Goal: Task Accomplishment & Management: Manage account settings

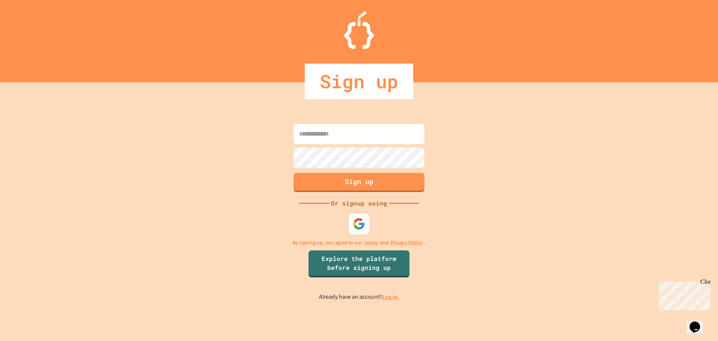
click at [358, 226] on img at bounding box center [359, 223] width 12 height 12
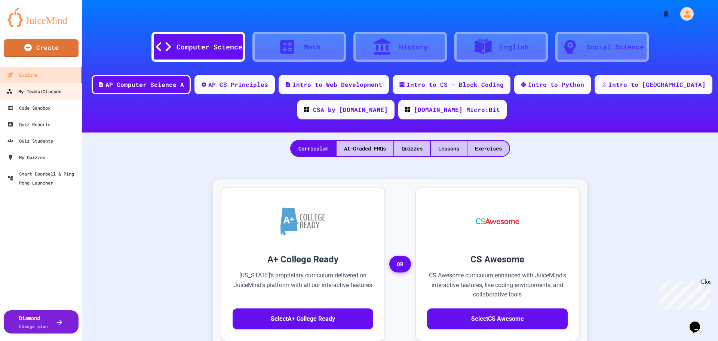
click at [48, 93] on div "My Teams/Classes" at bounding box center [33, 91] width 55 height 9
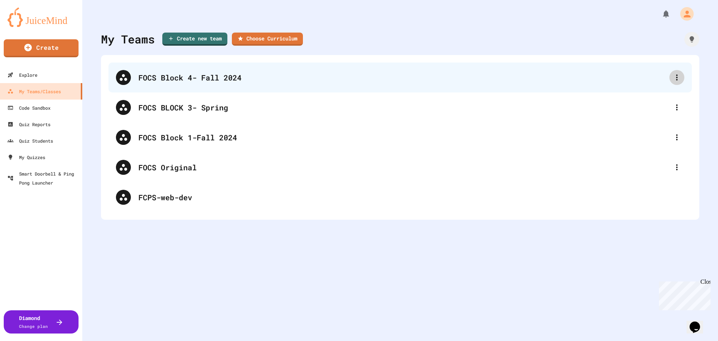
click at [673, 76] on icon at bounding box center [677, 77] width 9 height 9
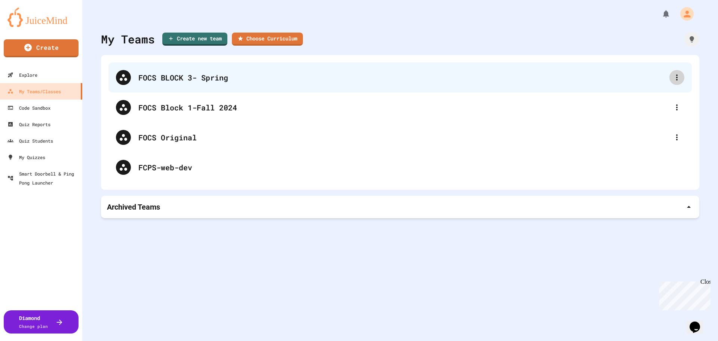
click at [674, 77] on icon at bounding box center [677, 77] width 9 height 9
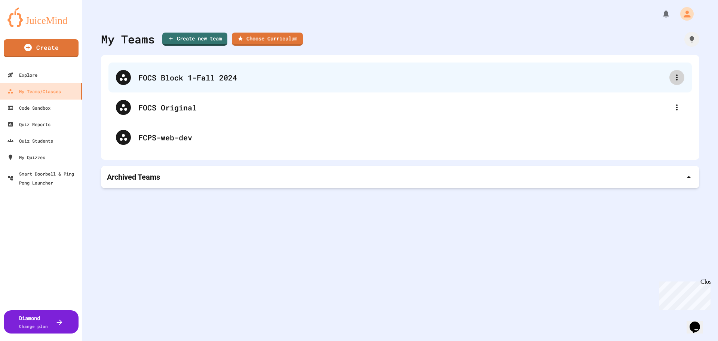
click at [673, 81] on icon at bounding box center [677, 77] width 9 height 9
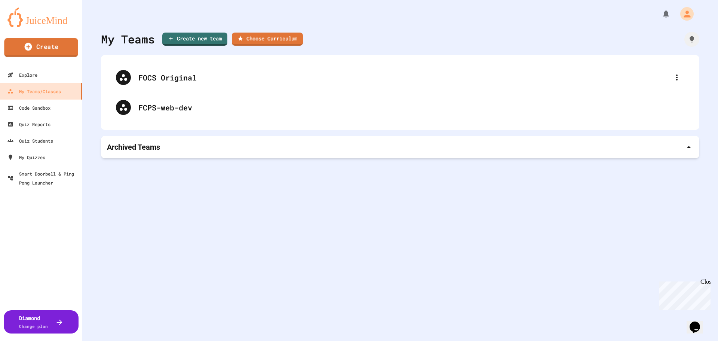
click at [55, 48] on link "Create" at bounding box center [41, 47] width 74 height 19
type input "*"
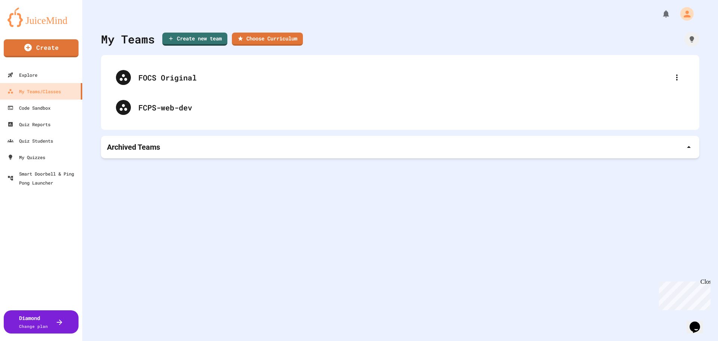
type input "**********"
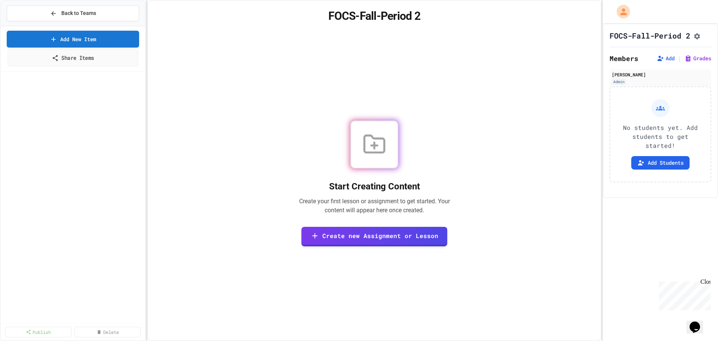
click at [80, 62] on link "Share Items" at bounding box center [72, 57] width 131 height 17
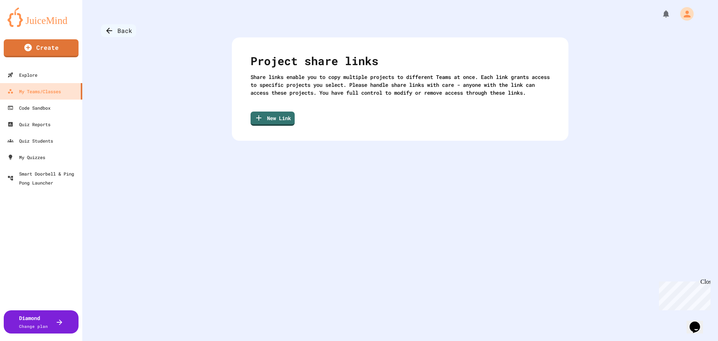
click at [110, 27] on icon at bounding box center [109, 30] width 9 height 9
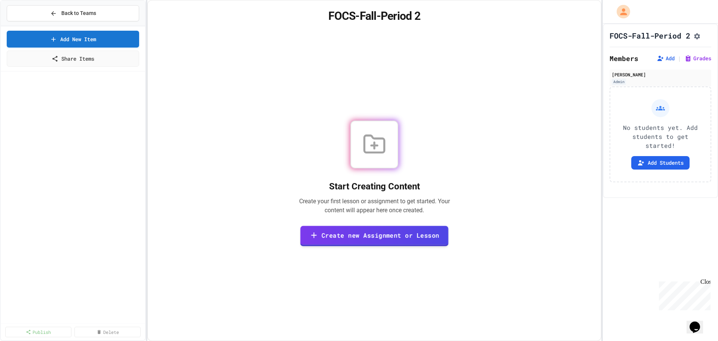
click at [363, 235] on link "Create new Assignment or Lesson" at bounding box center [374, 236] width 148 height 21
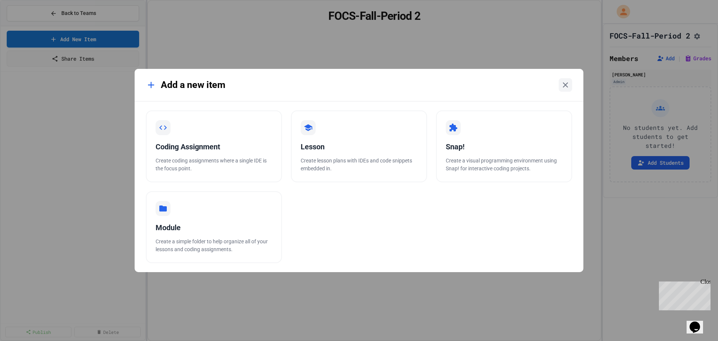
click at [137, 212] on div "Coding Assignment Create coding assignments where a single IDE is the focus poi…" at bounding box center [359, 186] width 449 height 171
click at [104, 164] on div "Add a new item Coding Assignment Create coding assignments where a single IDE i…" at bounding box center [359, 170] width 718 height 341
click at [152, 84] on icon at bounding box center [151, 85] width 10 height 10
click at [569, 87] on icon at bounding box center [565, 84] width 9 height 9
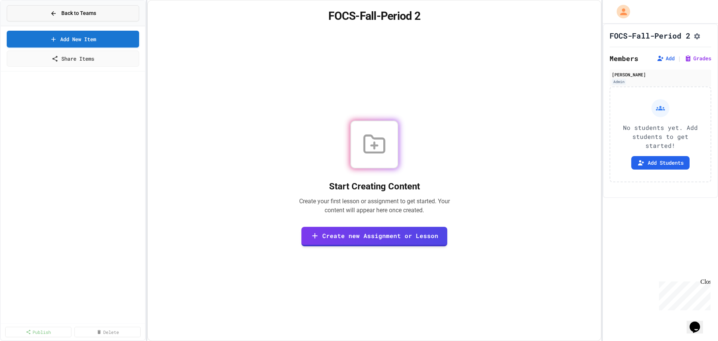
click at [63, 14] on span "Back to Teams" at bounding box center [78, 13] width 35 height 8
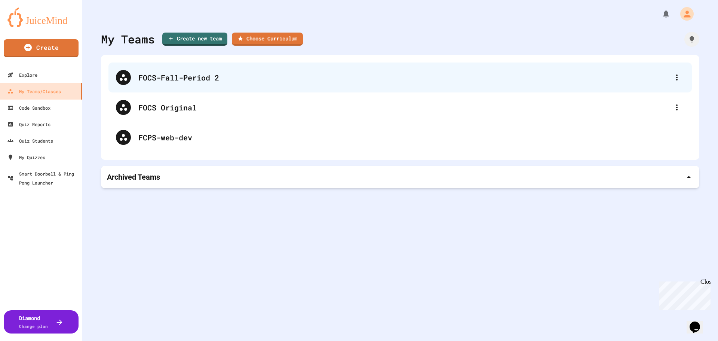
click at [178, 77] on div "FOCS-Fall-Period 2" at bounding box center [403, 77] width 531 height 11
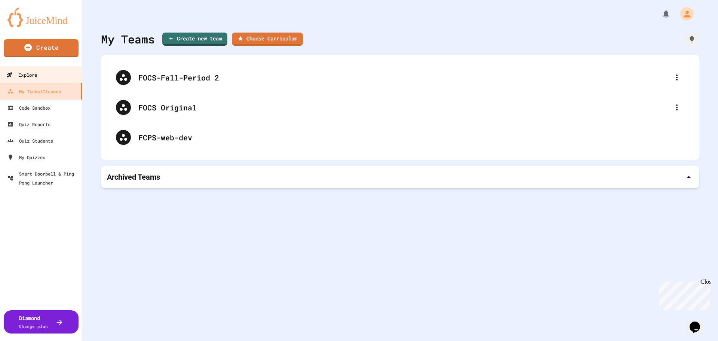
click at [40, 79] on link "Explore" at bounding box center [41, 74] width 85 height 17
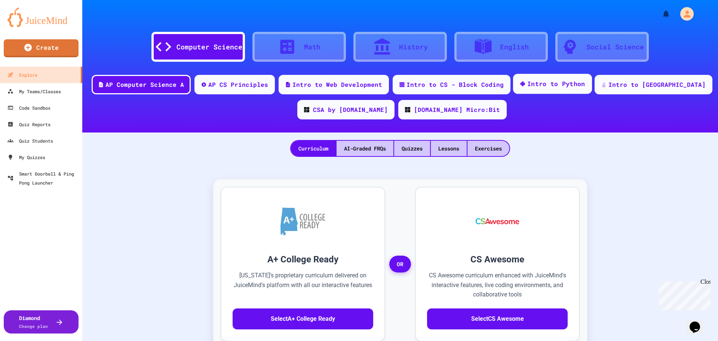
click at [564, 86] on div "Intro to Python" at bounding box center [556, 83] width 58 height 9
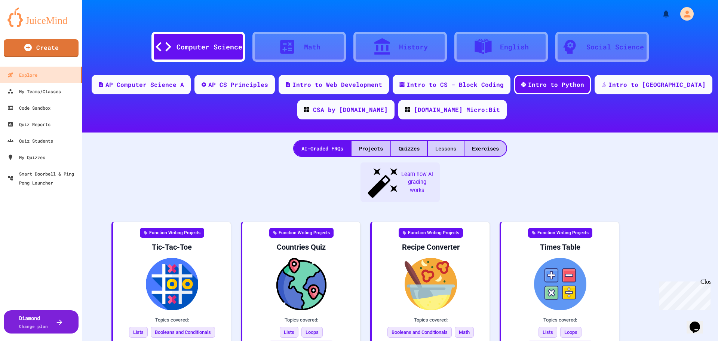
click at [453, 151] on div "Lessons" at bounding box center [446, 148] width 36 height 15
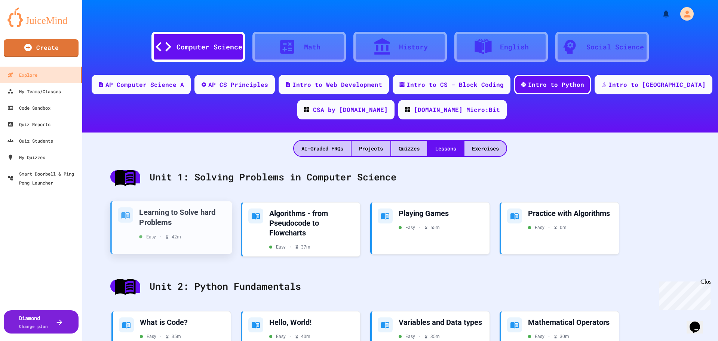
click at [193, 225] on div "Learning to Solve hard Problems" at bounding box center [182, 217] width 87 height 20
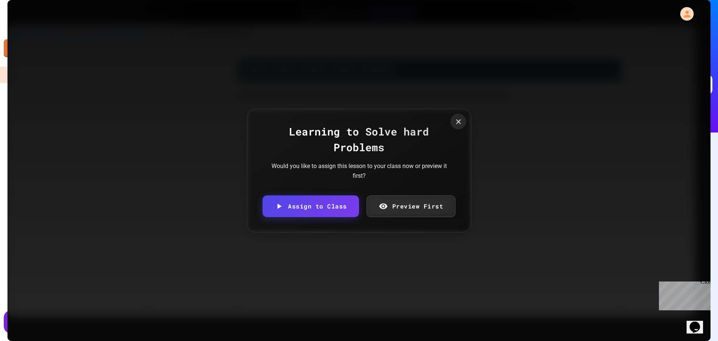
click at [462, 123] on icon at bounding box center [458, 121] width 8 height 8
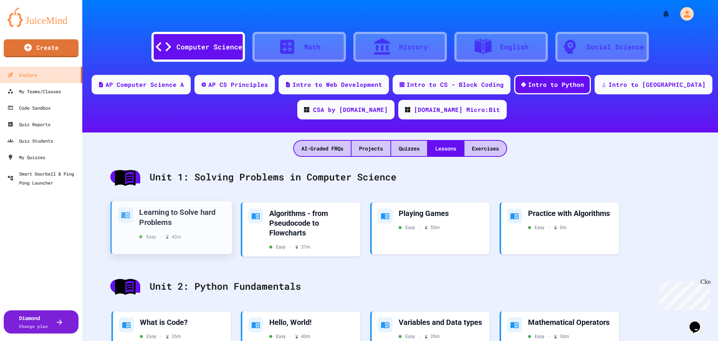
click at [183, 232] on div "Learning to Solve hard Problems Easy • 42 m" at bounding box center [182, 223] width 87 height 33
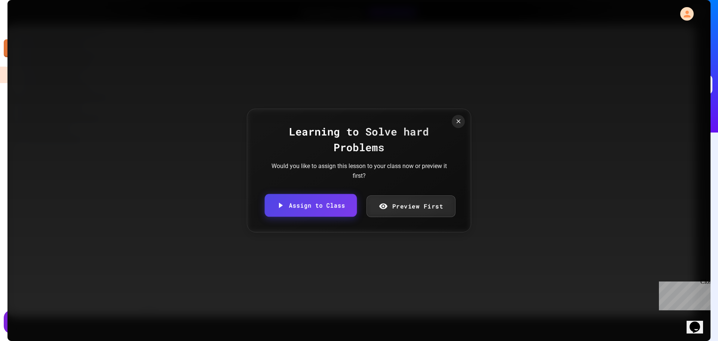
click at [327, 204] on link "Assign to Class" at bounding box center [311, 205] width 92 height 23
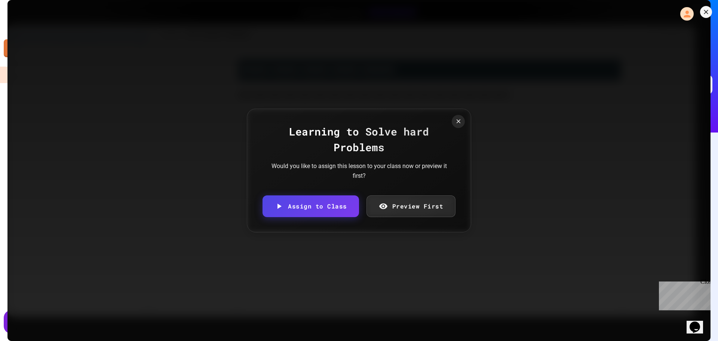
click at [362, 189] on body "We are updating our servers at 7PM EST [DATE]. [PERSON_NAME] should continue to…" at bounding box center [359, 170] width 718 height 341
type input "**********"
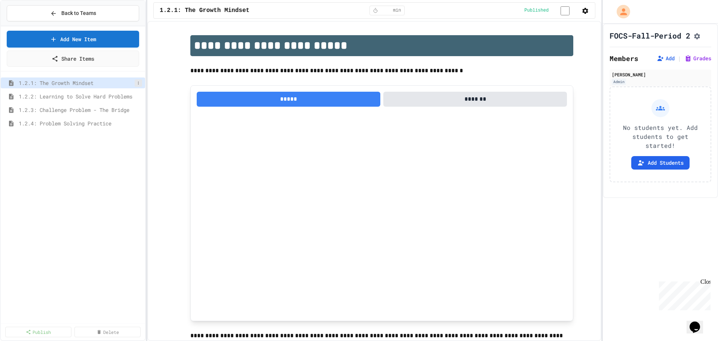
click at [140, 83] on icon at bounding box center [138, 83] width 4 height 4
click at [140, 83] on div at bounding box center [359, 170] width 718 height 341
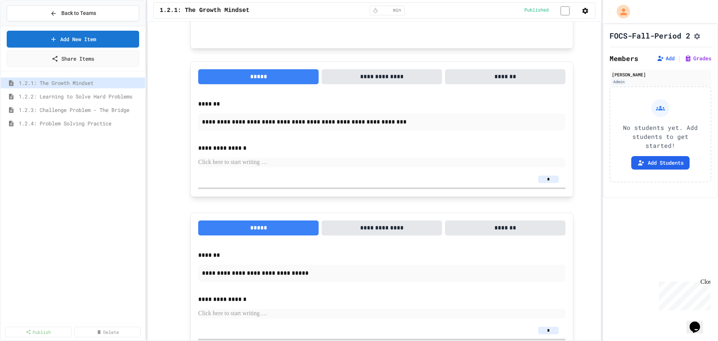
scroll to position [582, 0]
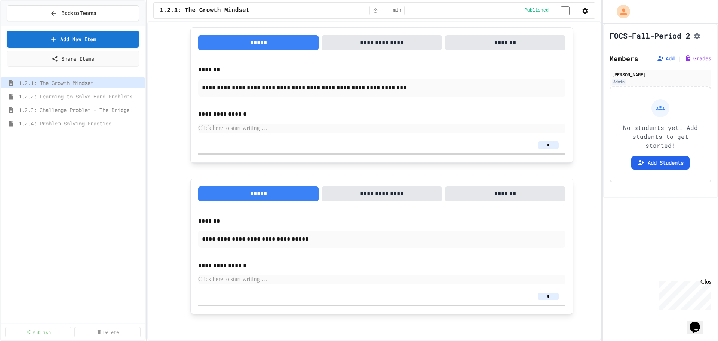
click at [546, 147] on input "*" at bounding box center [548, 144] width 21 height 7
type input "*"
click at [548, 297] on input "*" at bounding box center [548, 296] width 21 height 7
type input "*"
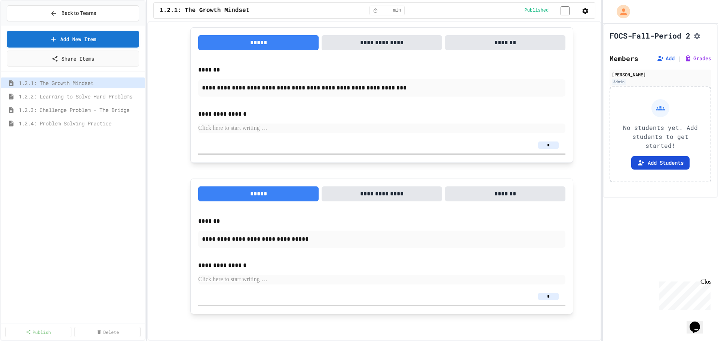
click at [643, 169] on button "Add Students" at bounding box center [660, 162] width 58 height 13
click at [49, 15] on button "Back to Teams" at bounding box center [73, 13] width 132 height 16
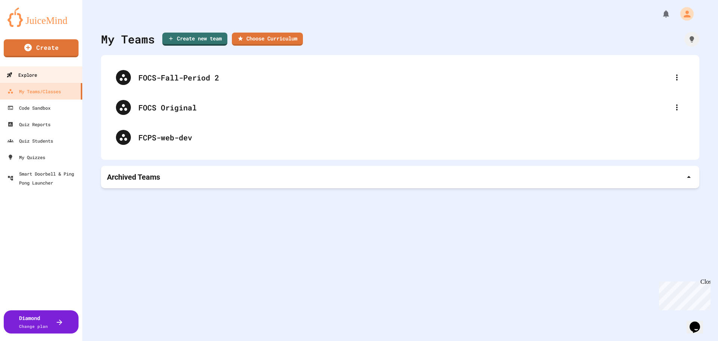
click at [27, 72] on div "Explore" at bounding box center [21, 74] width 31 height 9
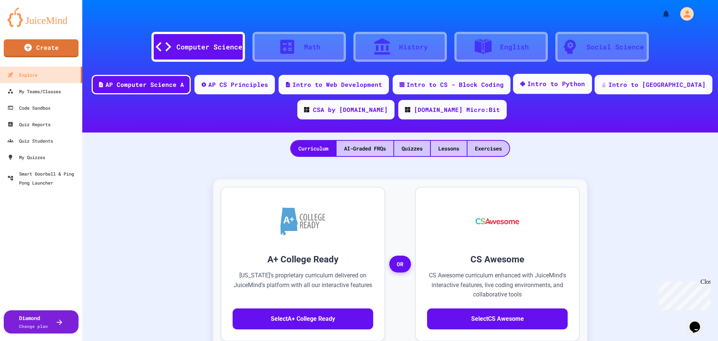
click at [573, 85] on div "Intro to Python" at bounding box center [556, 83] width 58 height 9
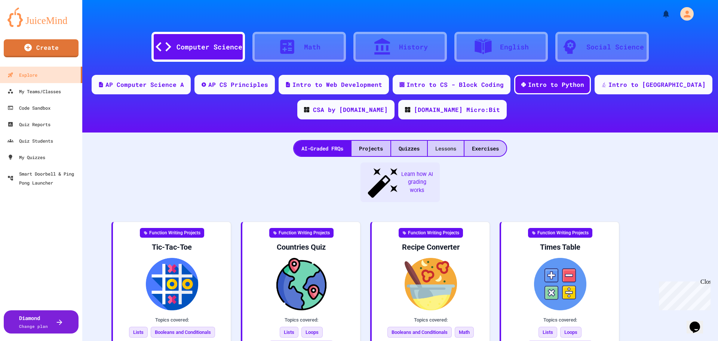
click at [438, 149] on div "Lessons" at bounding box center [446, 148] width 36 height 15
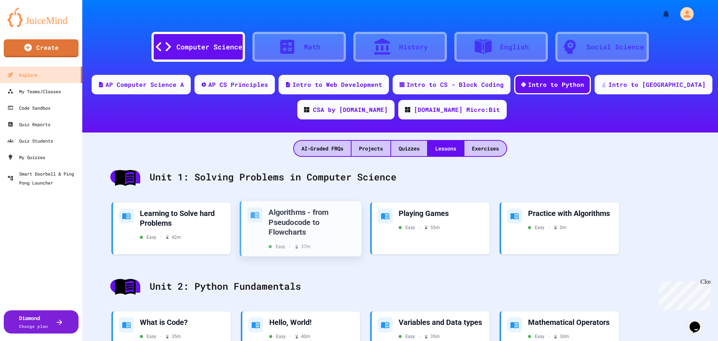
click at [285, 228] on div "Algorithms - from Pseudocode to Flowcharts" at bounding box center [312, 222] width 87 height 30
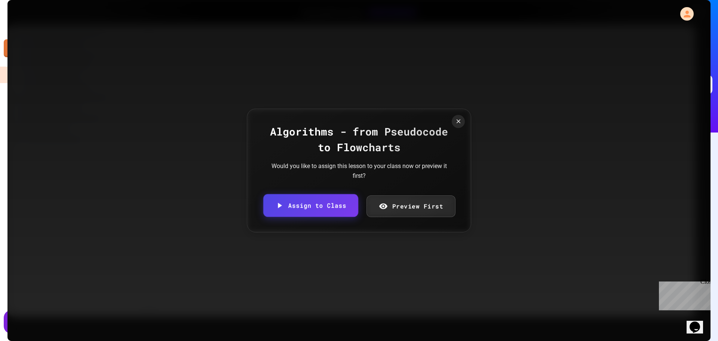
click at [320, 208] on link "Assign to Class" at bounding box center [310, 205] width 95 height 23
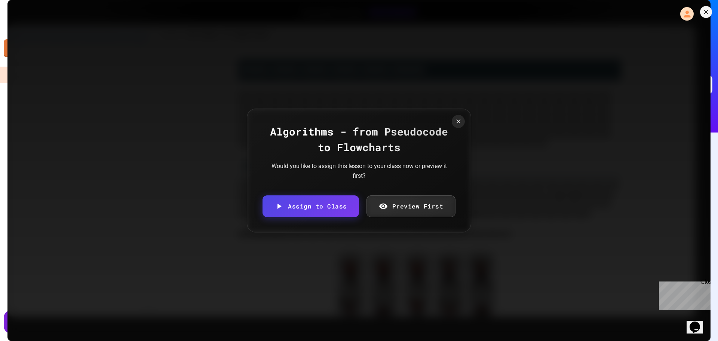
click at [322, 182] on body "We are updating our servers at 7PM EST [DATE]. [PERSON_NAME] should continue to…" at bounding box center [359, 170] width 718 height 341
type input "**********"
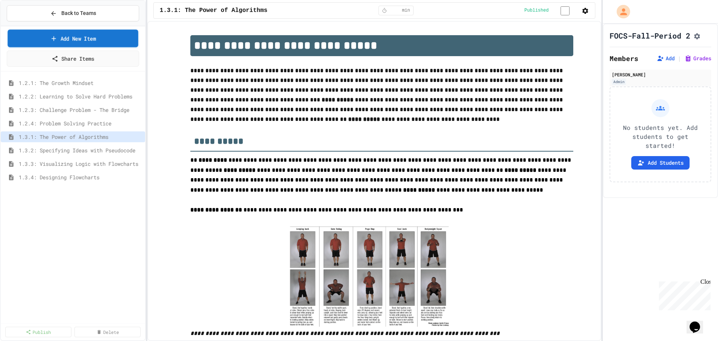
click at [65, 39] on link "Add New Item" at bounding box center [72, 39] width 131 height 18
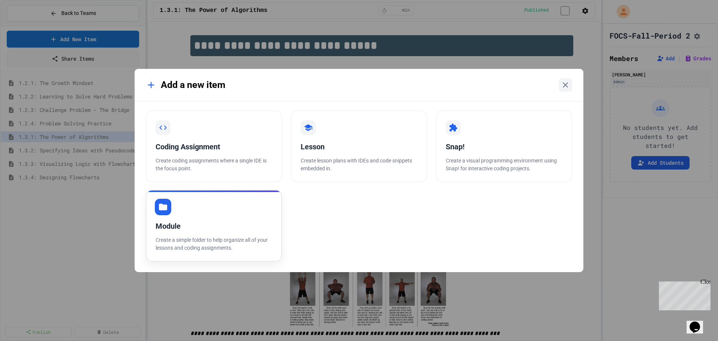
click at [221, 219] on div "Module Create a simple folder to help organize all of your lessons and coding a…" at bounding box center [214, 226] width 136 height 72
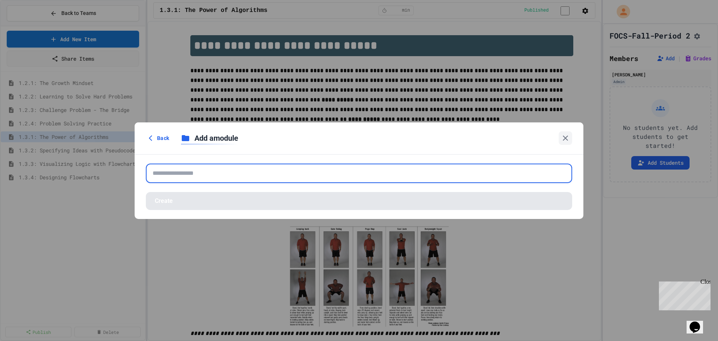
click at [223, 176] on input "text" at bounding box center [359, 172] width 426 height 19
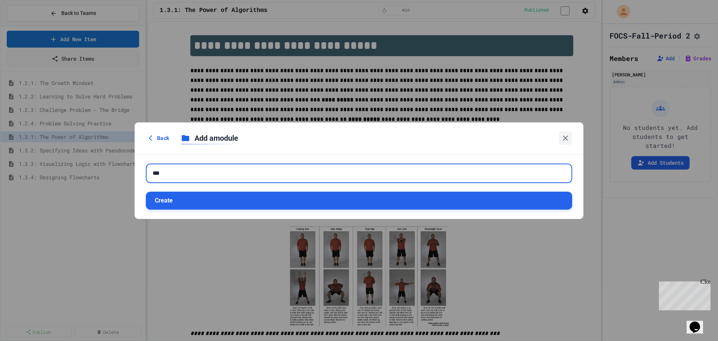
type input "***"
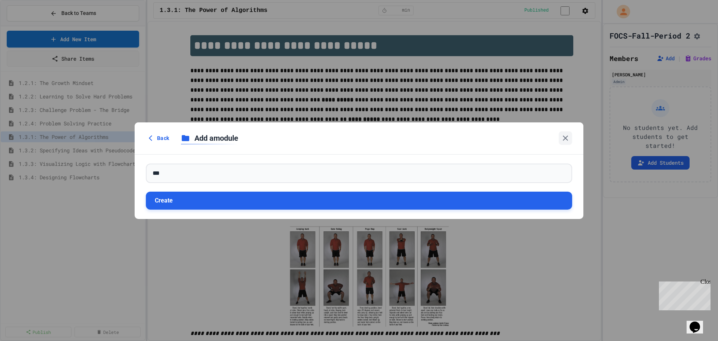
click at [211, 198] on button "Create" at bounding box center [359, 201] width 426 height 18
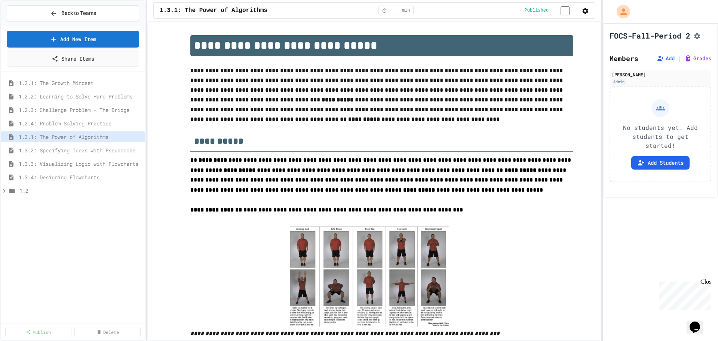
click at [33, 77] on div at bounding box center [73, 134] width 144 height 121
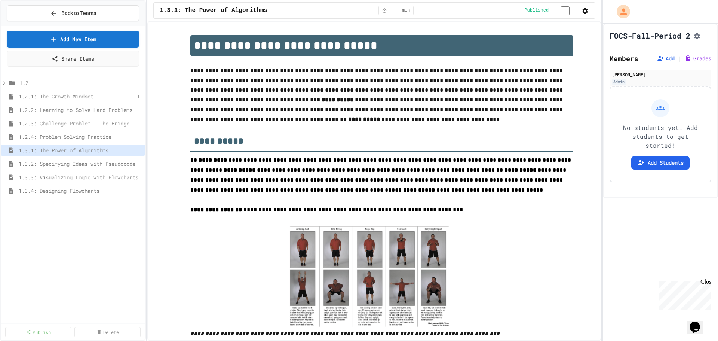
click at [24, 97] on span "1.2.1: The Growth Mindset" at bounding box center [77, 96] width 116 height 8
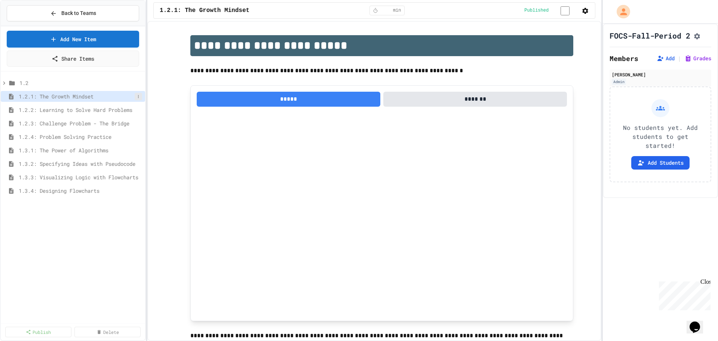
click at [138, 94] on button at bounding box center [138, 96] width 7 height 7
drag, startPoint x: 36, startPoint y: 94, endPoint x: 39, endPoint y: 85, distance: 9.2
click at [39, 85] on div at bounding box center [359, 170] width 718 height 341
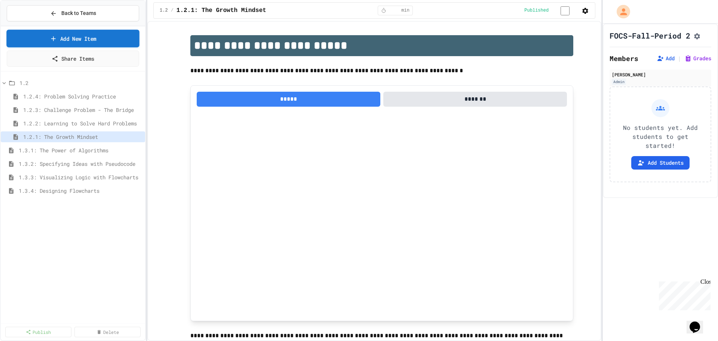
click at [66, 35] on link "Add New Item" at bounding box center [72, 39] width 133 height 18
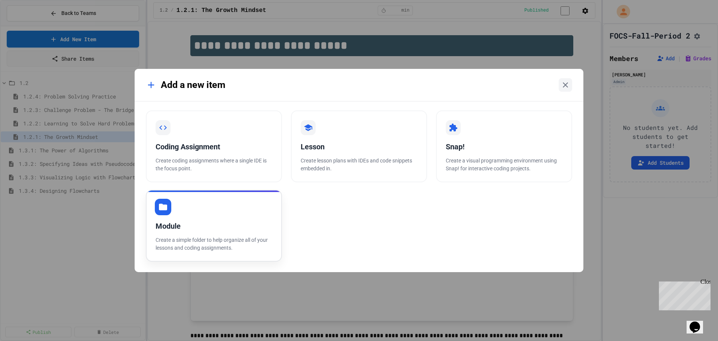
click at [180, 228] on div "Module" at bounding box center [214, 225] width 117 height 11
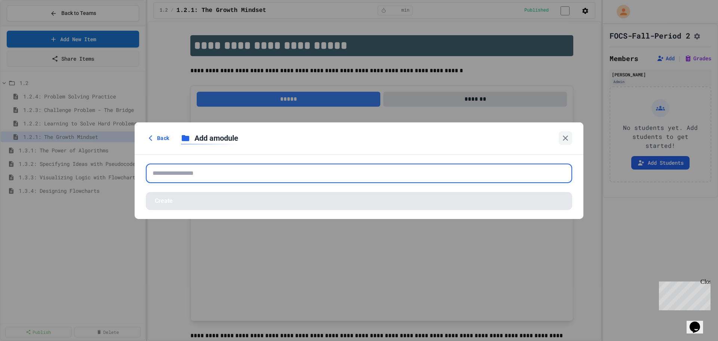
click at [195, 173] on input "text" at bounding box center [359, 172] width 426 height 19
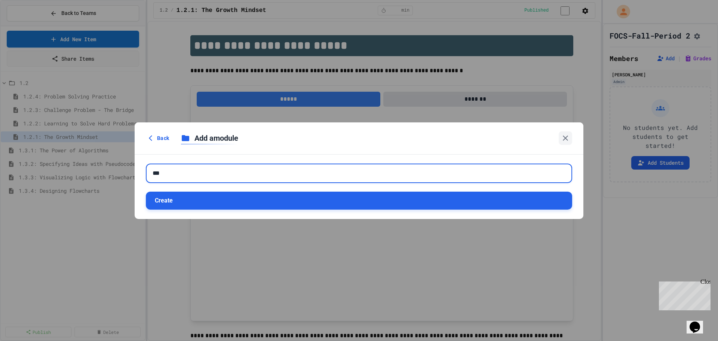
type input "***"
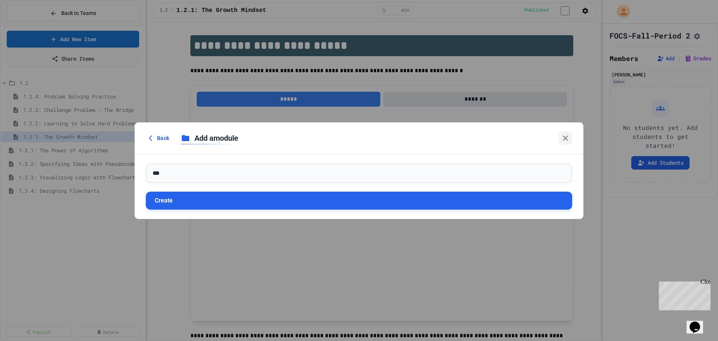
click at [206, 194] on button "Create" at bounding box center [359, 201] width 426 height 18
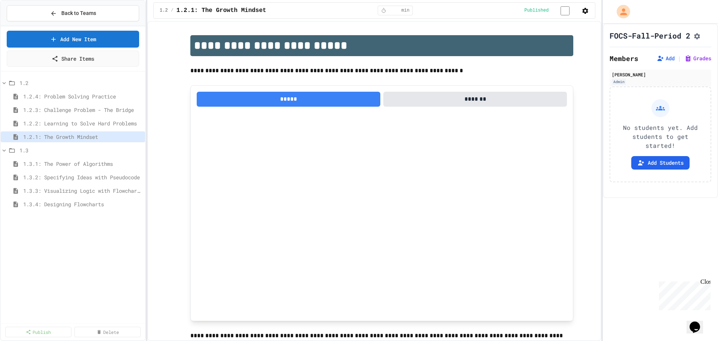
click at [46, 212] on div "1.2 1.2.4: Problem Solving Practice 1.2.3: Challenge Problem - The Bridge 1.2.2…" at bounding box center [73, 144] width 144 height 141
click at [133, 144] on div "1.2.1: The Growth Mindset" at bounding box center [73, 137] width 144 height 13
click at [135, 149] on div "1.3" at bounding box center [73, 150] width 144 height 11
click at [135, 147] on button at bounding box center [138, 150] width 7 height 7
click at [122, 196] on button "Unpublish All (4)" at bounding box center [123, 190] width 56 height 13
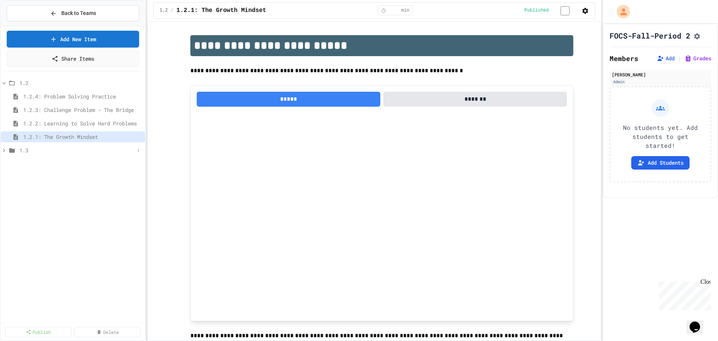
click at [14, 151] on icon at bounding box center [12, 150] width 6 height 4
click at [79, 109] on span "1.2.3: Challenge Problem - The Bridge" at bounding box center [78, 110] width 111 height 8
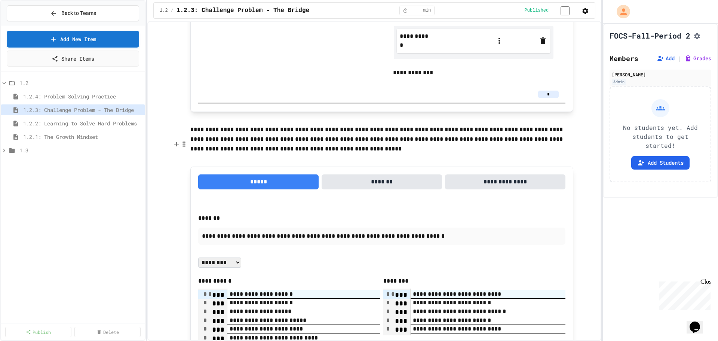
scroll to position [894, 0]
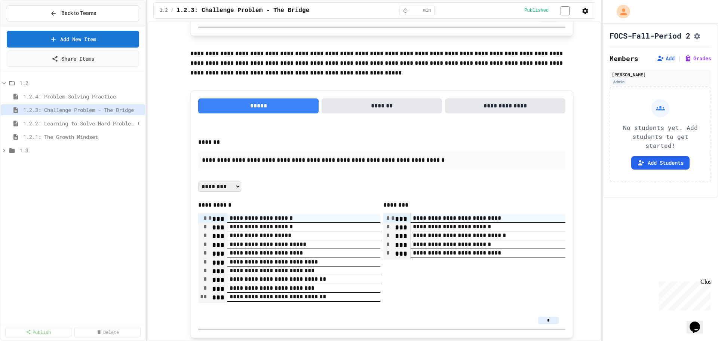
click at [70, 126] on span "1.2.2: Learning to Solve Hard Problems" at bounding box center [78, 123] width 111 height 8
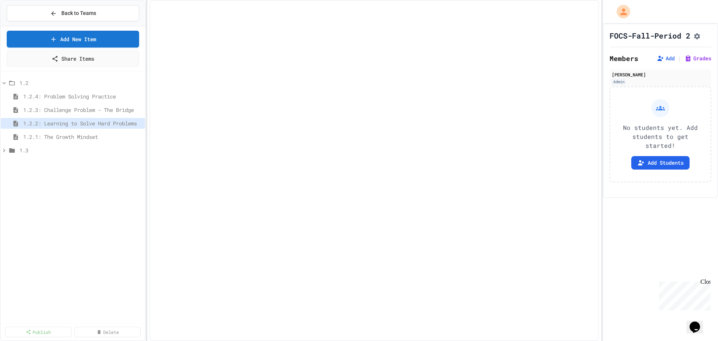
select select "***"
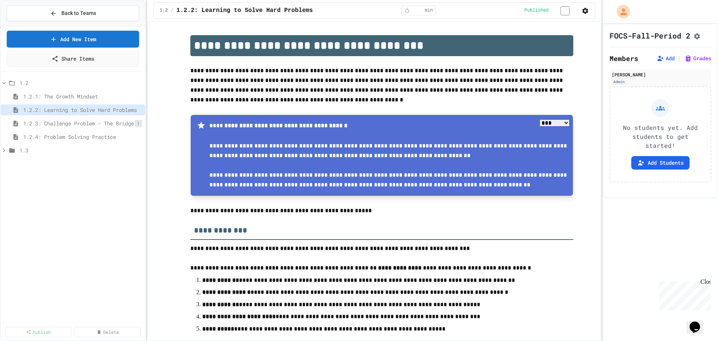
click at [139, 126] on button at bounding box center [138, 123] width 7 height 7
click at [125, 151] on button "Unpublish" at bounding box center [118, 150] width 47 height 13
click at [110, 110] on span "1.2.2: Learning to Solve Hard Problems" at bounding box center [78, 110] width 111 height 8
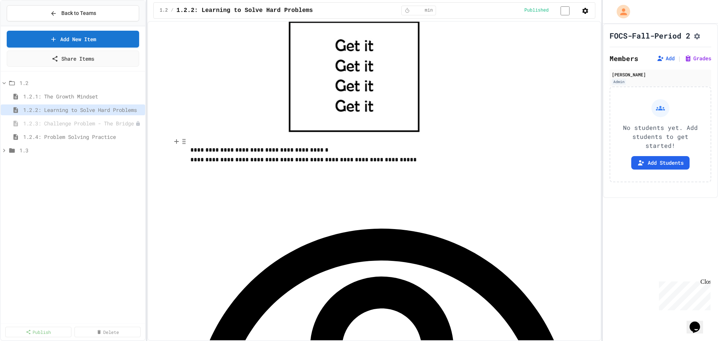
scroll to position [411, 0]
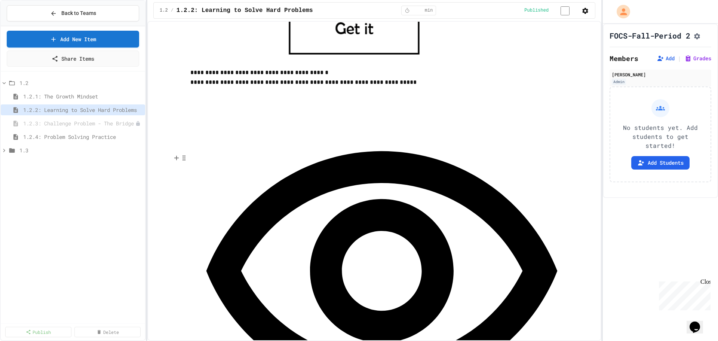
scroll to position [524, 0]
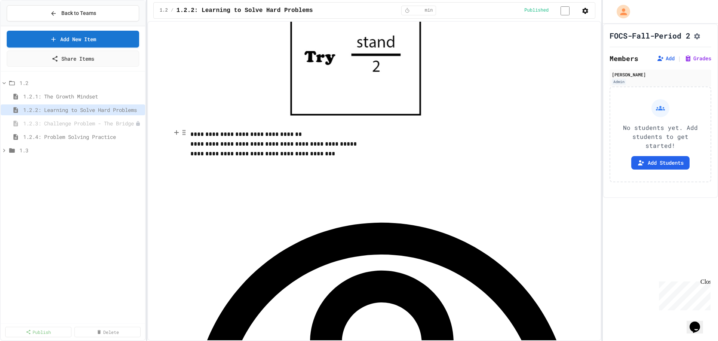
scroll to position [967, 0]
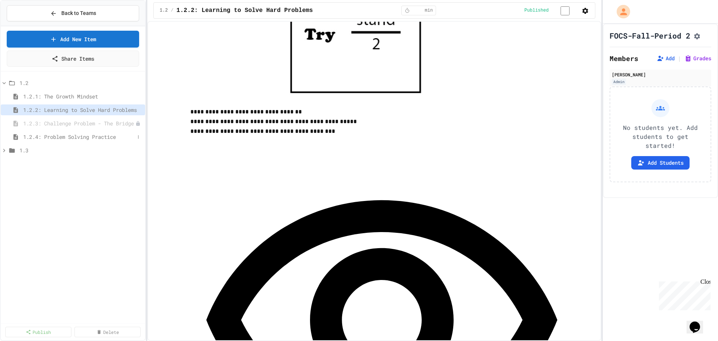
click at [70, 138] on span "1.2.4: Problem Solving Practice" at bounding box center [78, 137] width 111 height 8
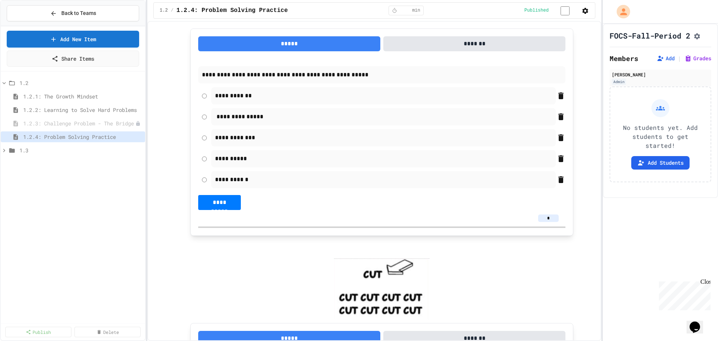
scroll to position [112, 0]
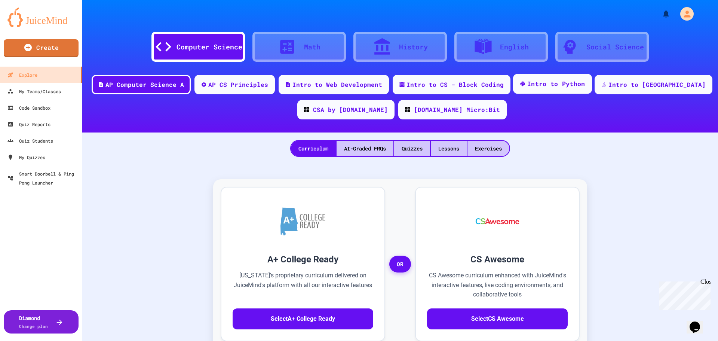
click at [559, 82] on div "Intro to Python" at bounding box center [556, 83] width 58 height 9
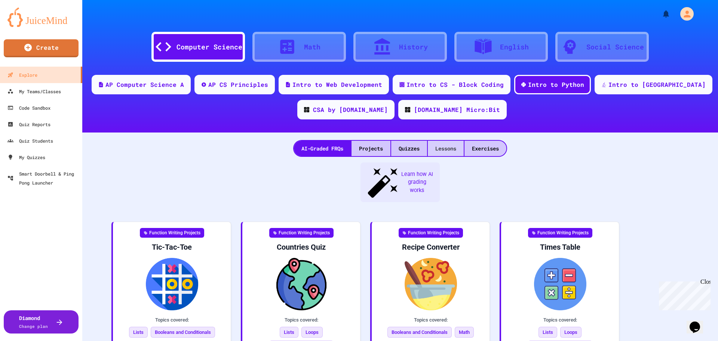
click at [445, 151] on div "Lessons" at bounding box center [446, 148] width 36 height 15
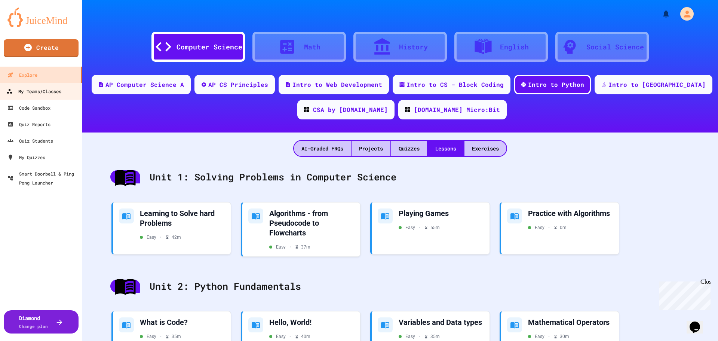
click at [46, 91] on div "My Teams/Classes" at bounding box center [33, 91] width 55 height 9
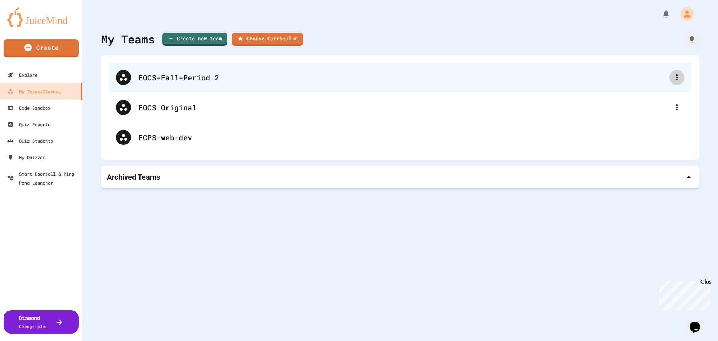
click at [670, 77] on div at bounding box center [677, 77] width 15 height 15
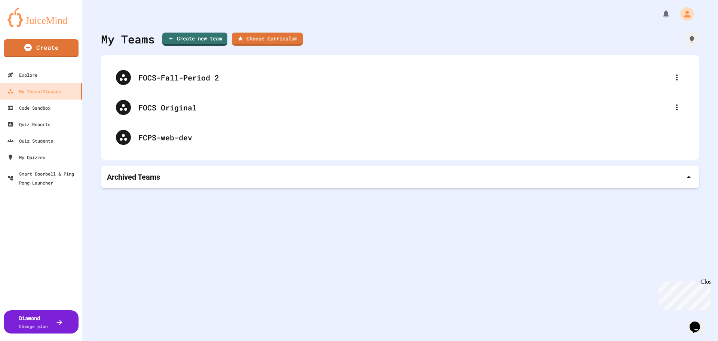
click at [199, 340] on div at bounding box center [359, 342] width 718 height 0
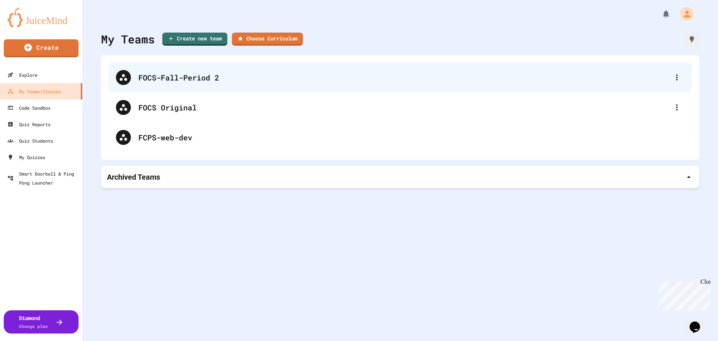
click at [208, 77] on div "FOCS-Fall-Period 2" at bounding box center [403, 77] width 531 height 11
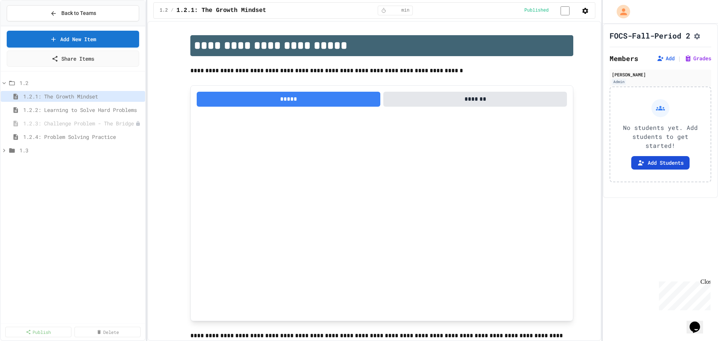
click at [663, 169] on button "Add Students" at bounding box center [660, 162] width 58 height 13
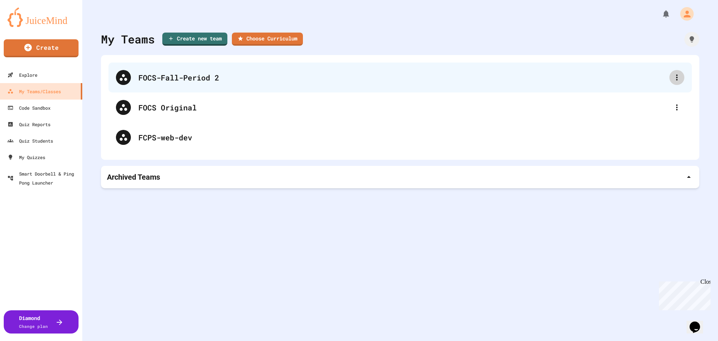
click at [673, 76] on icon at bounding box center [677, 77] width 9 height 9
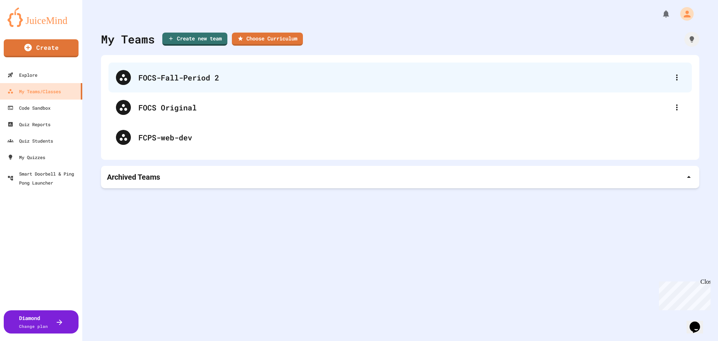
click at [181, 77] on div "FOCS-Fall-Period 2" at bounding box center [403, 77] width 531 height 11
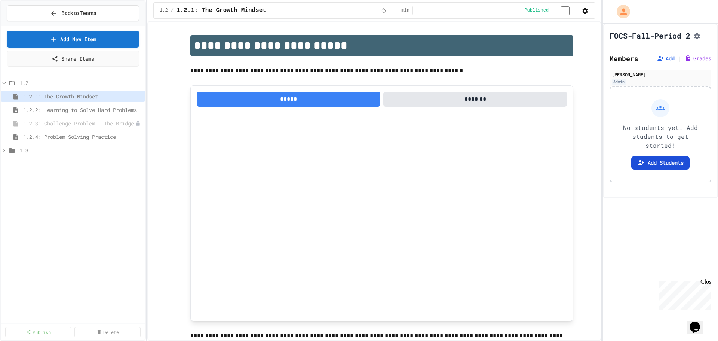
click at [664, 169] on button "Add Students" at bounding box center [660, 162] width 58 height 13
click at [661, 62] on button "Add" at bounding box center [666, 58] width 18 height 7
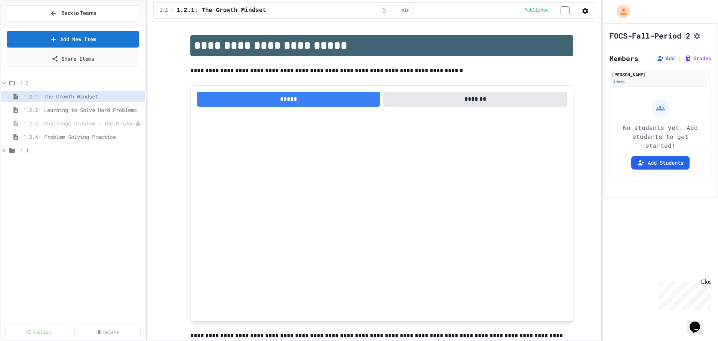
click at [90, 139] on span "1.2.4: Problem Solving Practice" at bounding box center [78, 137] width 111 height 8
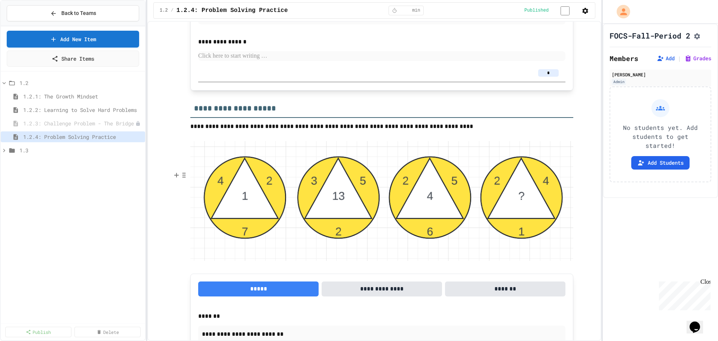
scroll to position [1496, 0]
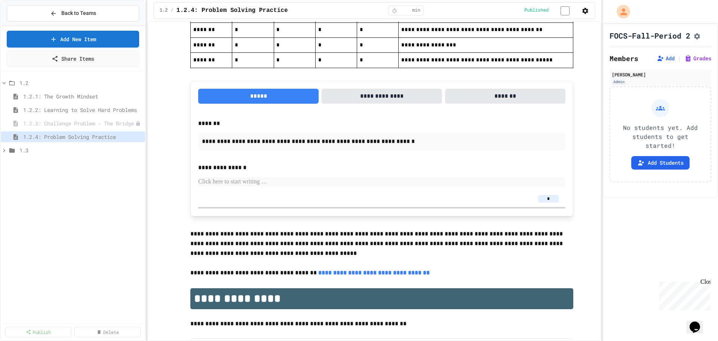
scroll to position [1983, 0]
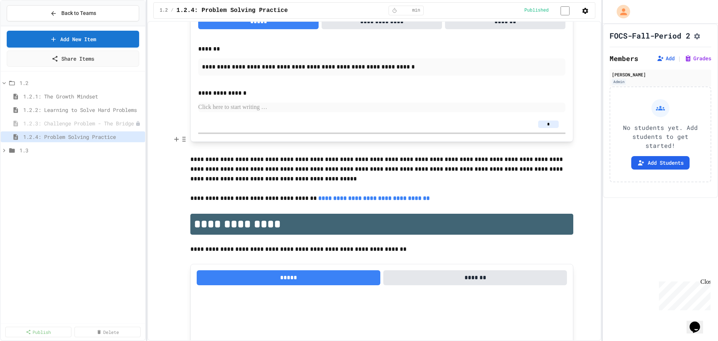
type input "*"
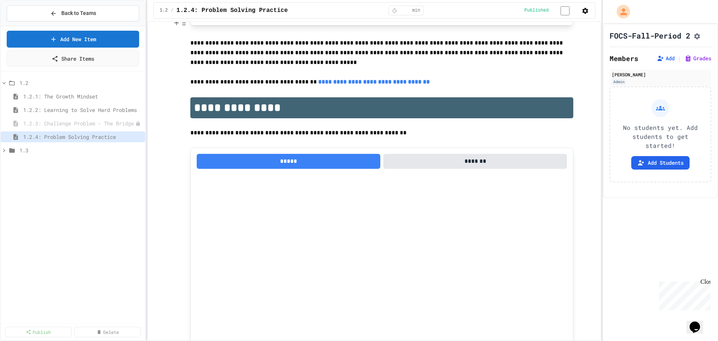
scroll to position [2100, 0]
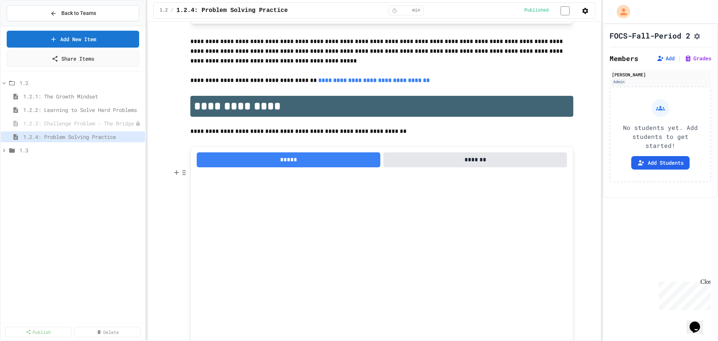
type input "*"
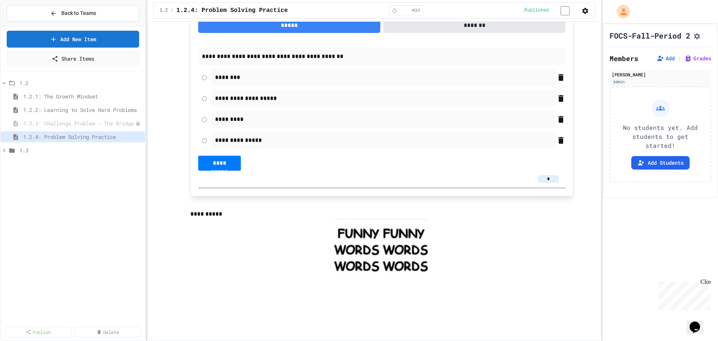
scroll to position [417, 0]
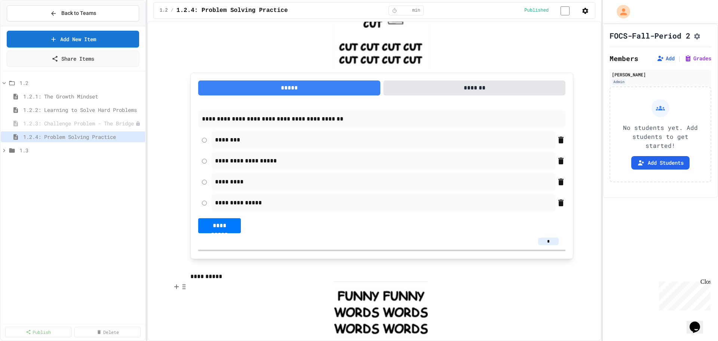
click at [532, 284] on div at bounding box center [381, 311] width 383 height 61
click at [705, 281] on div "Close" at bounding box center [705, 282] width 9 height 9
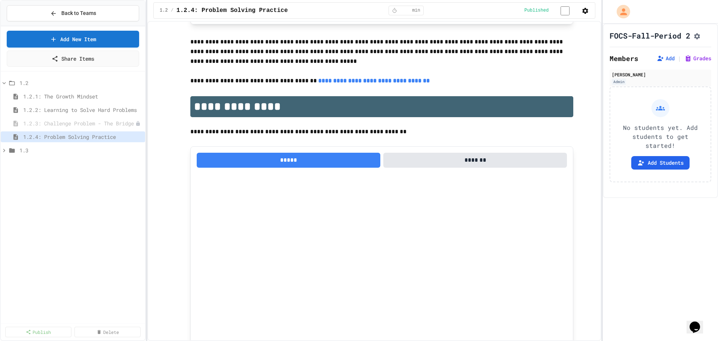
scroll to position [2100, 0]
click at [622, 232] on div "FOCS-Fall-Period 2 Members Add | Grades Terra Williams Admin No students yet. A…" at bounding box center [660, 182] width 115 height 317
click at [87, 98] on span "1.2.1: The Growth Mindset" at bounding box center [78, 96] width 111 height 8
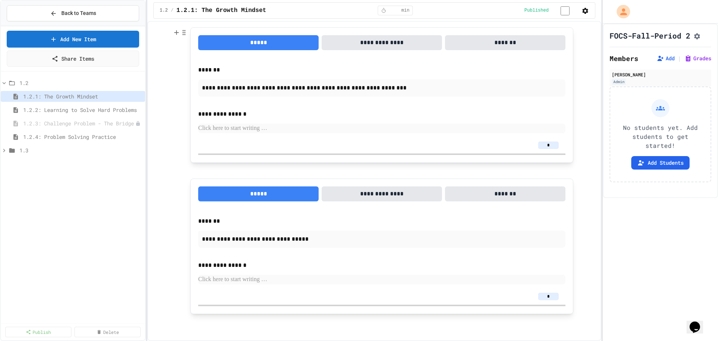
scroll to position [582, 0]
click at [95, 112] on span "1.2.2: Learning to Solve Hard Problems" at bounding box center [78, 110] width 111 height 8
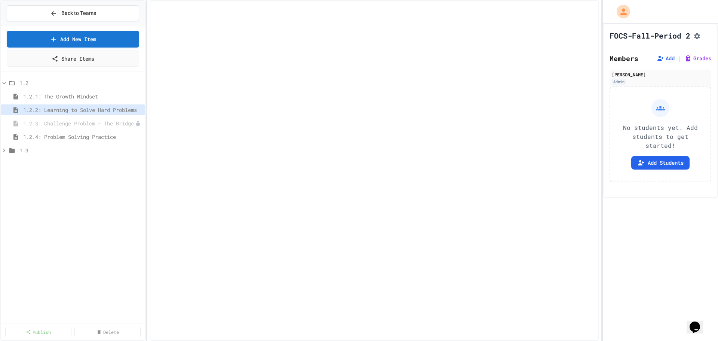
select select "***"
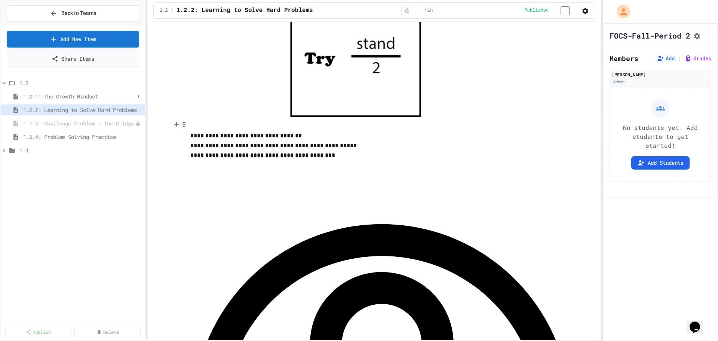
scroll to position [930, 0]
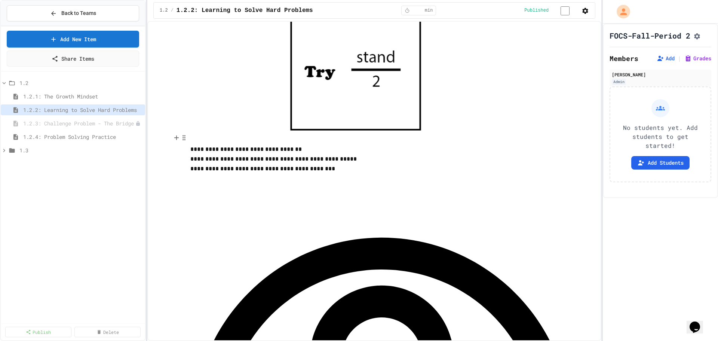
click at [65, 180] on div "1.2 1.2.1: The Growth Mindset 1.2.2: Learning to Solve Hard Problems 1.2.3: Cha…" at bounding box center [73, 197] width 144 height 246
click at [134, 96] on span "1.2.1: The Growth Mindset" at bounding box center [78, 96] width 111 height 8
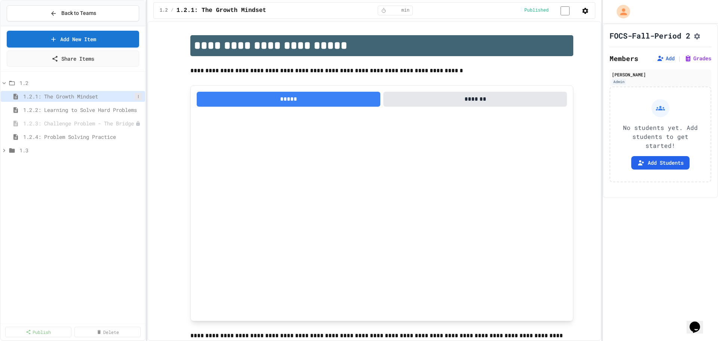
click at [138, 97] on icon at bounding box center [138, 96] width 4 height 4
click at [124, 179] on div at bounding box center [359, 170] width 718 height 341
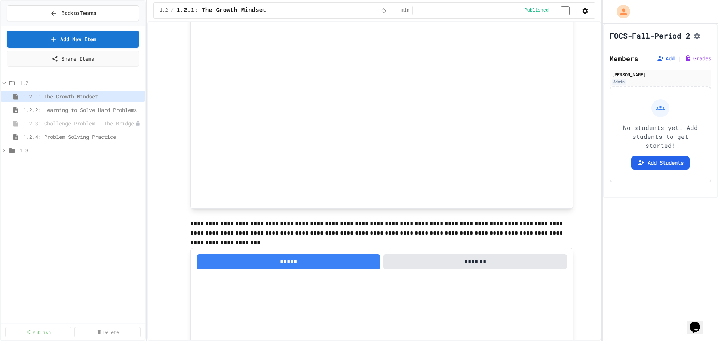
scroll to position [262, 0]
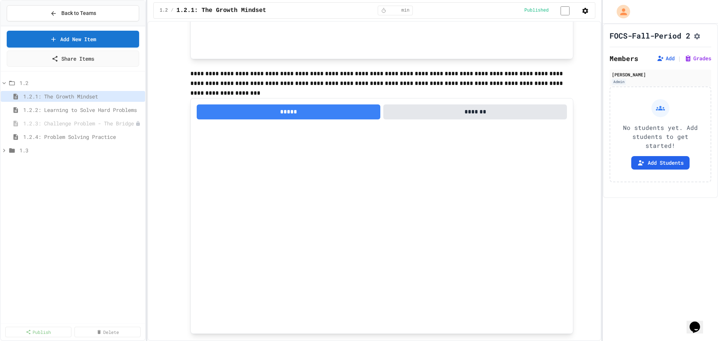
click at [79, 177] on div "1.2 1.2.1: The Growth Mindset 1.2.2: Learning to Solve Hard Problems 1.2.3: Cha…" at bounding box center [73, 197] width 144 height 246
